Goal: Information Seeking & Learning: Learn about a topic

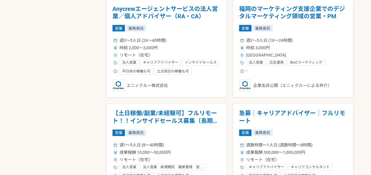
scroll to position [695, 0]
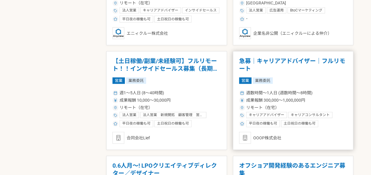
click at [293, 59] on h1 "急募｜キャリアアドバイザー｜フルリモート" at bounding box center [293, 64] width 108 height 15
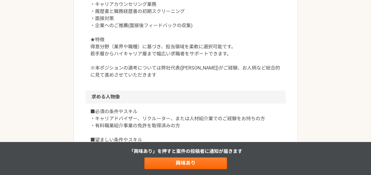
scroll to position [278, 0]
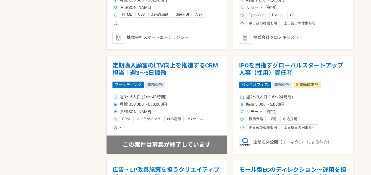
scroll to position [900, 0]
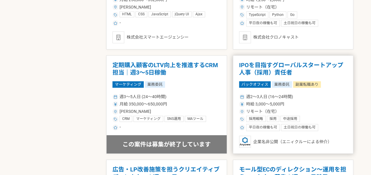
click at [275, 65] on h1 "IPOを目指すグローバルスタートアップ　人事（採用）責任者" at bounding box center [293, 69] width 108 height 15
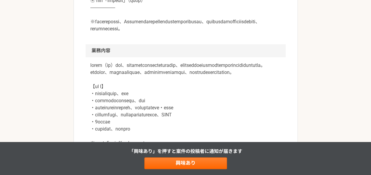
scroll to position [341, 0]
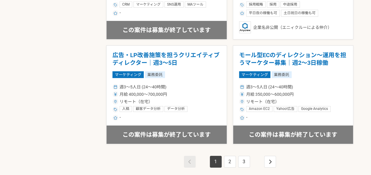
scroll to position [1015, 0]
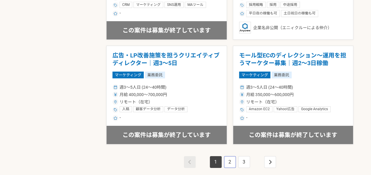
click at [232, 158] on link "2" at bounding box center [230, 162] width 12 height 12
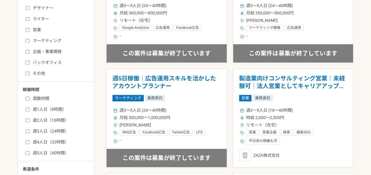
scroll to position [183, 0]
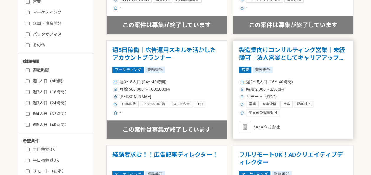
click at [273, 53] on h1 "製造業向けコンサルティング営業｜未経験可｜法人営業としてキャリアアップしたい方" at bounding box center [293, 54] width 108 height 15
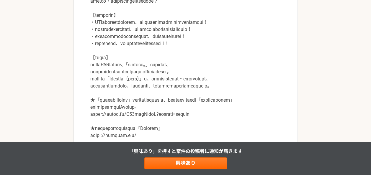
scroll to position [255, 0]
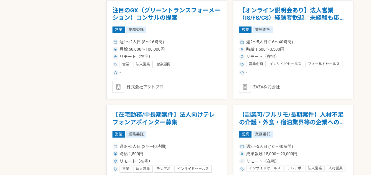
scroll to position [956, 0]
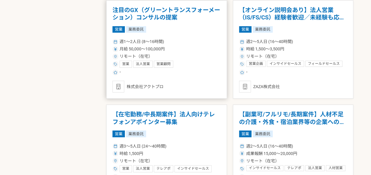
click at [162, 14] on h1 "注目のGX（グリーントランスフォーメーション）コンサルの提案" at bounding box center [166, 13] width 108 height 15
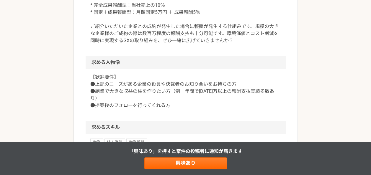
scroll to position [408, 0]
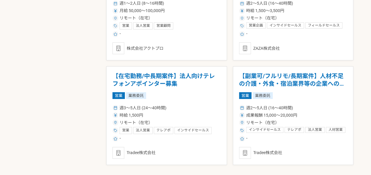
scroll to position [1043, 0]
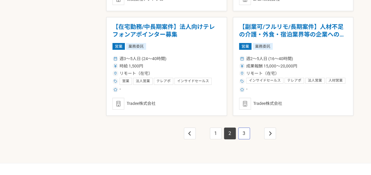
click at [245, 132] on link "3" at bounding box center [244, 134] width 12 height 12
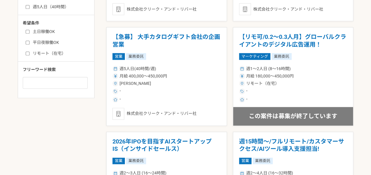
scroll to position [301, 0]
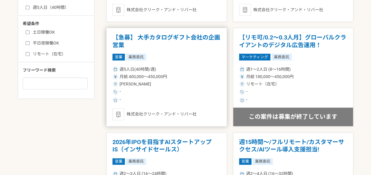
click at [192, 39] on h1 "【急募】 大手カタログギフト会社の企画営業" at bounding box center [166, 41] width 108 height 15
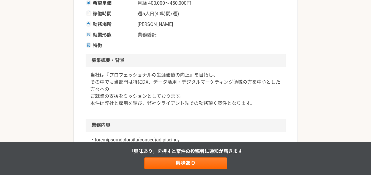
scroll to position [122, 0]
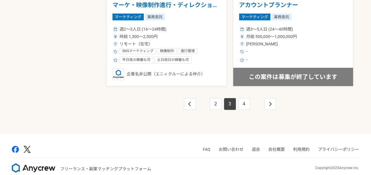
scroll to position [1073, 0]
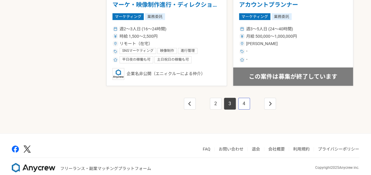
click at [244, 102] on link "4" at bounding box center [244, 104] width 12 height 12
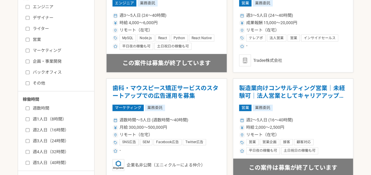
scroll to position [147, 0]
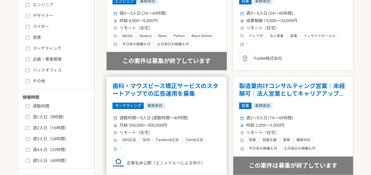
click at [109, 101] on article "歯科・マウスピース矯正サービスのスタートアップでの広告運用を募集 マーケティング 業務委託 週数時間〜5人日 (週数時間〜40時間) 月給 300,000〜5…" at bounding box center [166, 125] width 121 height 99
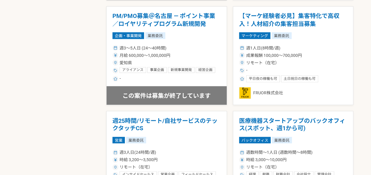
scroll to position [532, 0]
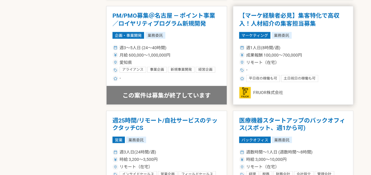
click at [296, 21] on h1 "【マーケ経験者必見】集客特化で高収入！人材紹介の集客担当募集" at bounding box center [293, 19] width 108 height 15
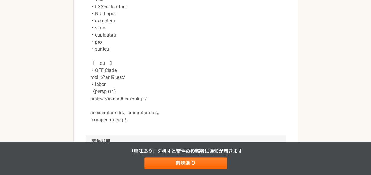
scroll to position [599, 0]
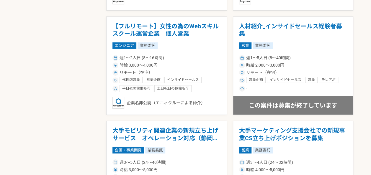
scroll to position [1021, 0]
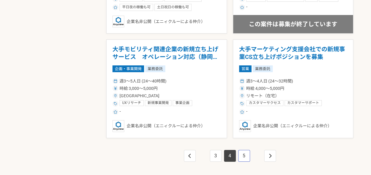
click at [245, 156] on link "5" at bounding box center [244, 156] width 12 height 12
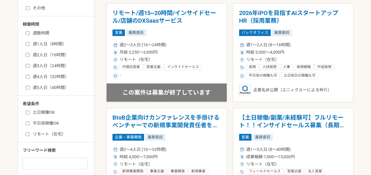
scroll to position [220, 0]
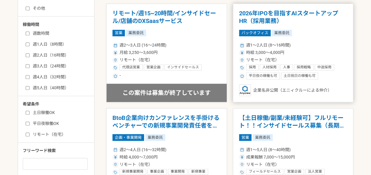
click at [264, 19] on h1 "2026年IPOを目指すAIスタートアップ　HR（採用業務）" at bounding box center [293, 17] width 108 height 15
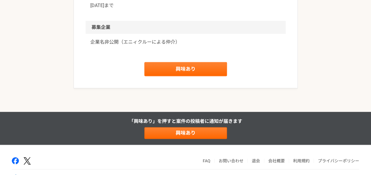
scroll to position [765, 0]
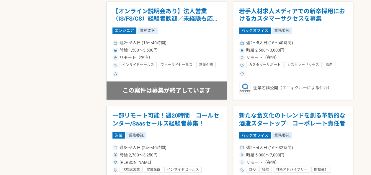
scroll to position [481, 0]
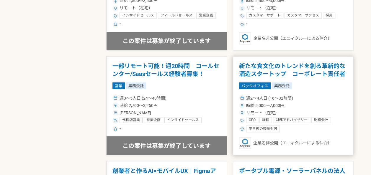
click at [264, 63] on h1 "新たな食文化のトレンドを創る革新的な酒造スタートップ　コーポレート責任者" at bounding box center [293, 70] width 108 height 15
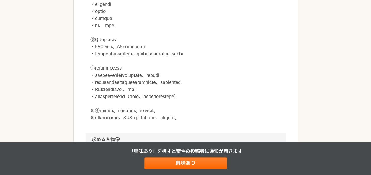
scroll to position [537, 0]
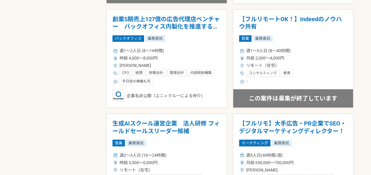
scroll to position [946, 0]
click at [176, 20] on h1 "創業5期売上127億の広告代理店ベンチャー　バックオフィス内製化を推進するCFO" at bounding box center [166, 23] width 108 height 15
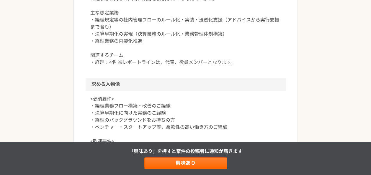
scroll to position [359, 0]
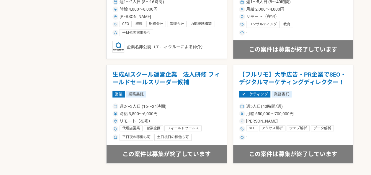
scroll to position [1080, 0]
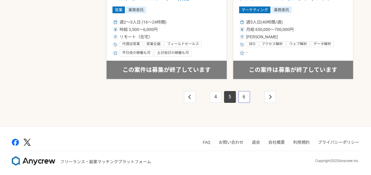
click at [244, 91] on link "6" at bounding box center [244, 97] width 12 height 12
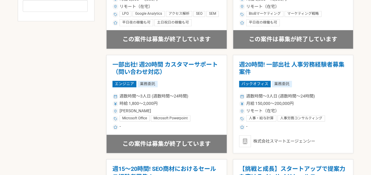
scroll to position [379, 0]
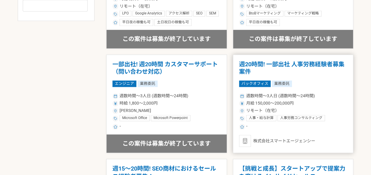
click at [292, 64] on h1 "週20時間! 一部出社 人事労務経験者募集案件" at bounding box center [293, 68] width 108 height 15
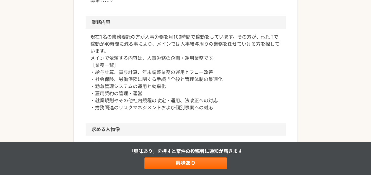
scroll to position [204, 0]
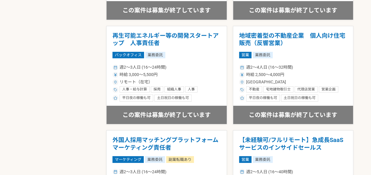
scroll to position [1048, 0]
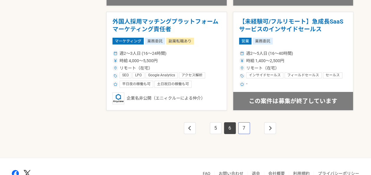
click at [246, 125] on link "7" at bounding box center [244, 128] width 12 height 12
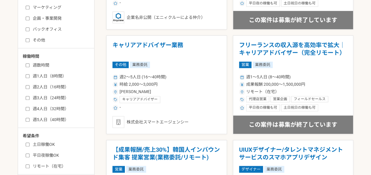
scroll to position [189, 0]
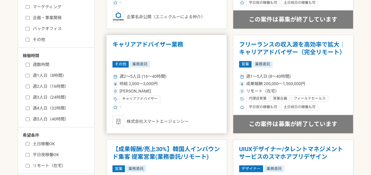
click at [137, 44] on h1 "キャリアアドバイザー業務" at bounding box center [166, 48] width 108 height 15
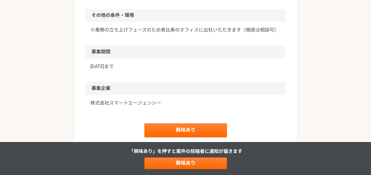
scroll to position [374, 0]
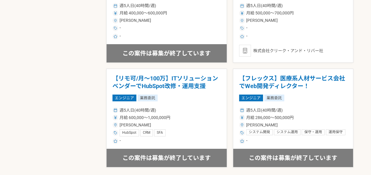
scroll to position [1080, 0]
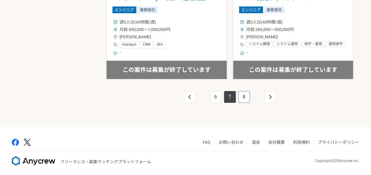
click at [244, 97] on link "8" at bounding box center [244, 97] width 12 height 12
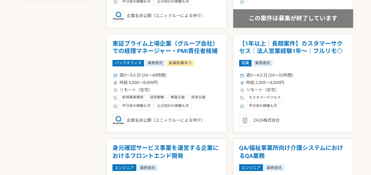
scroll to position [400, 0]
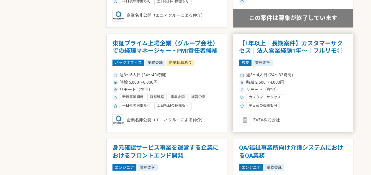
click at [297, 48] on h1 "【1年以上｜長期案件】カスタマーサクセス｜法人営業経験1年〜｜フルリモ◎" at bounding box center [293, 47] width 108 height 15
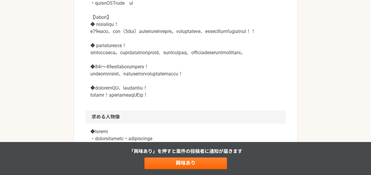
scroll to position [419, 0]
